Goal: Navigation & Orientation: Find specific page/section

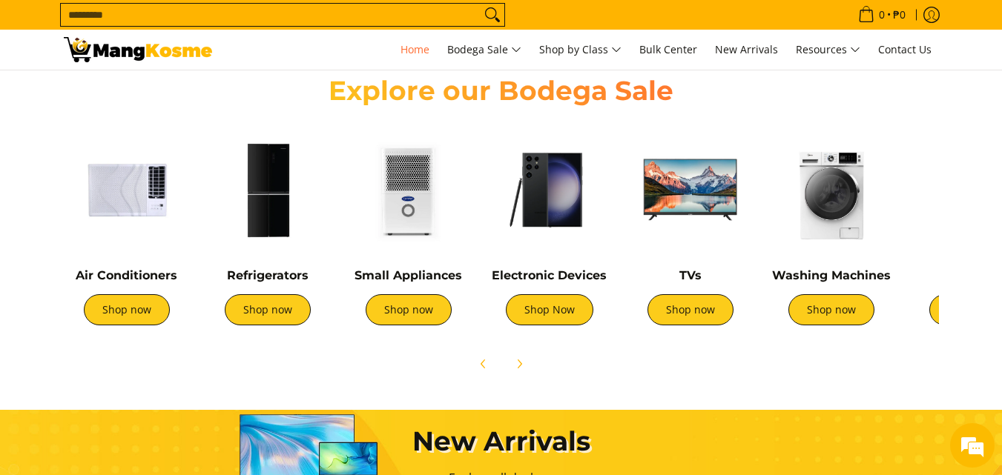
scroll to position [0, 1179]
drag, startPoint x: 901, startPoint y: 348, endPoint x: 600, endPoint y: 343, distance: 301.0
click at [598, 349] on div at bounding box center [501, 364] width 875 height 33
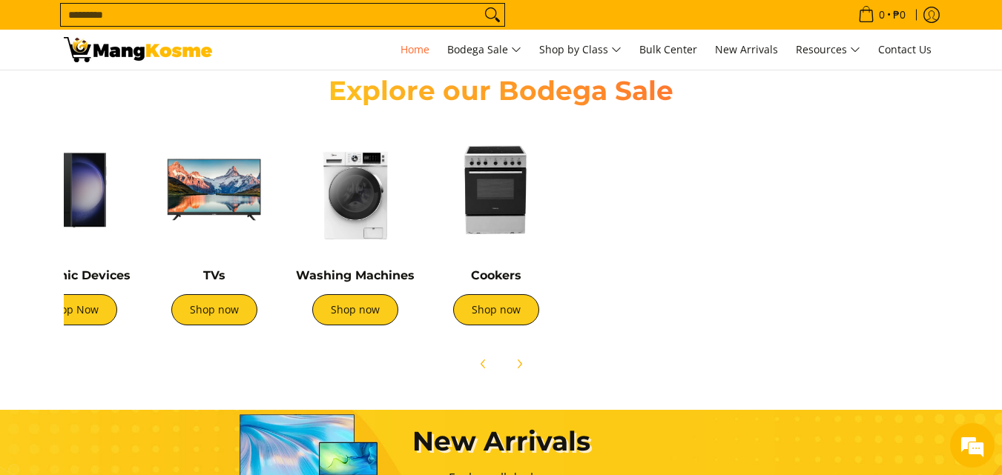
scroll to position [0, 1768]
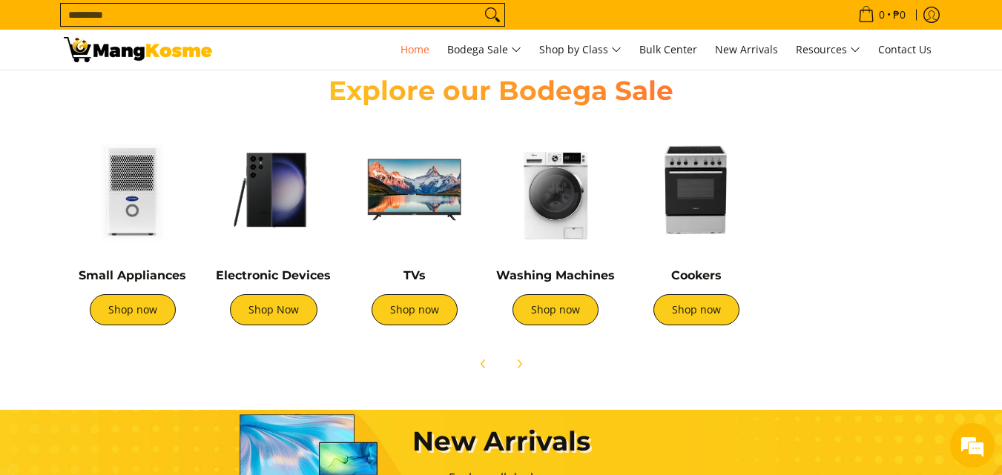
drag, startPoint x: 815, startPoint y: 259, endPoint x: 551, endPoint y: 263, distance: 264.0
click at [551, 263] on div "Washing Machines Shop now" at bounding box center [555, 233] width 126 height 213
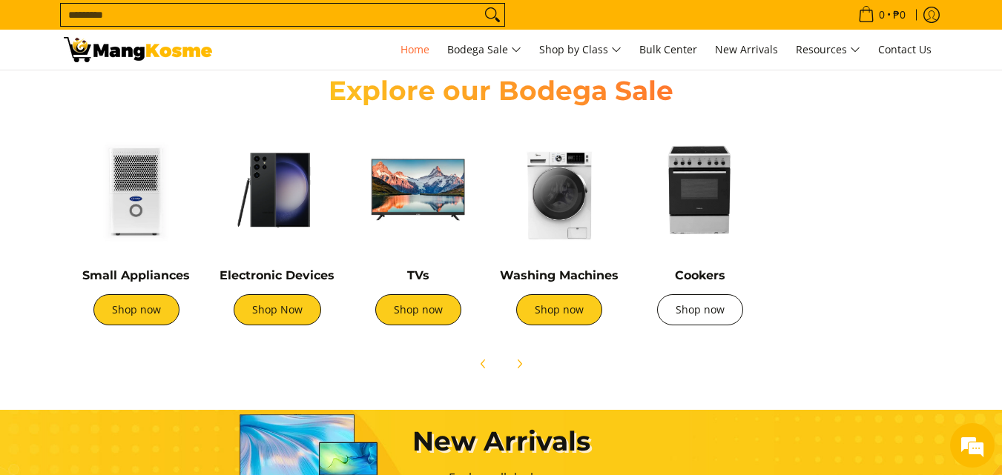
click at [719, 312] on link "Shop now" at bounding box center [700, 309] width 86 height 31
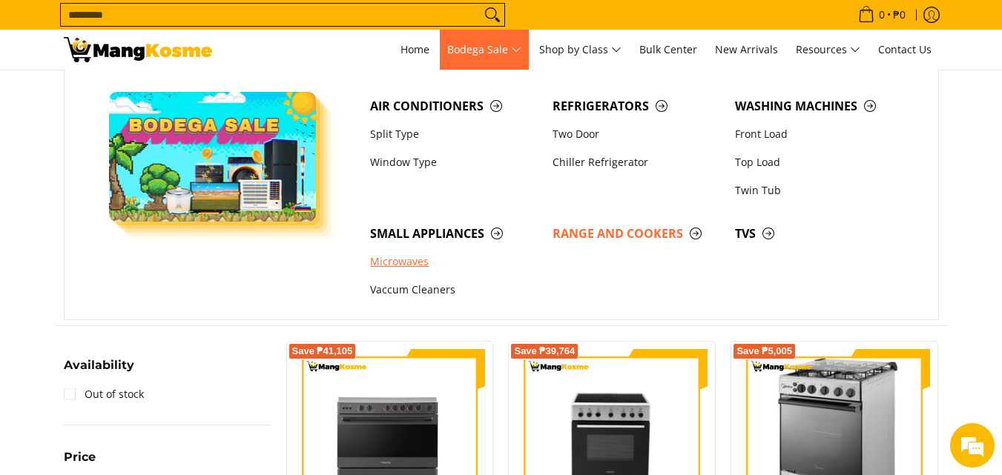
click at [414, 271] on link "Microwaves" at bounding box center [454, 262] width 182 height 28
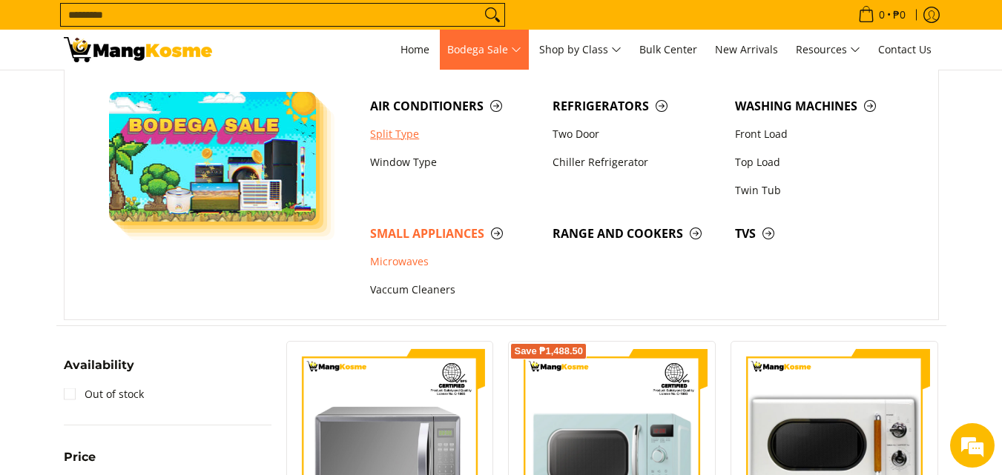
click at [402, 134] on link "Split Type" at bounding box center [454, 134] width 182 height 28
